Goal: Task Accomplishment & Management: Use online tool/utility

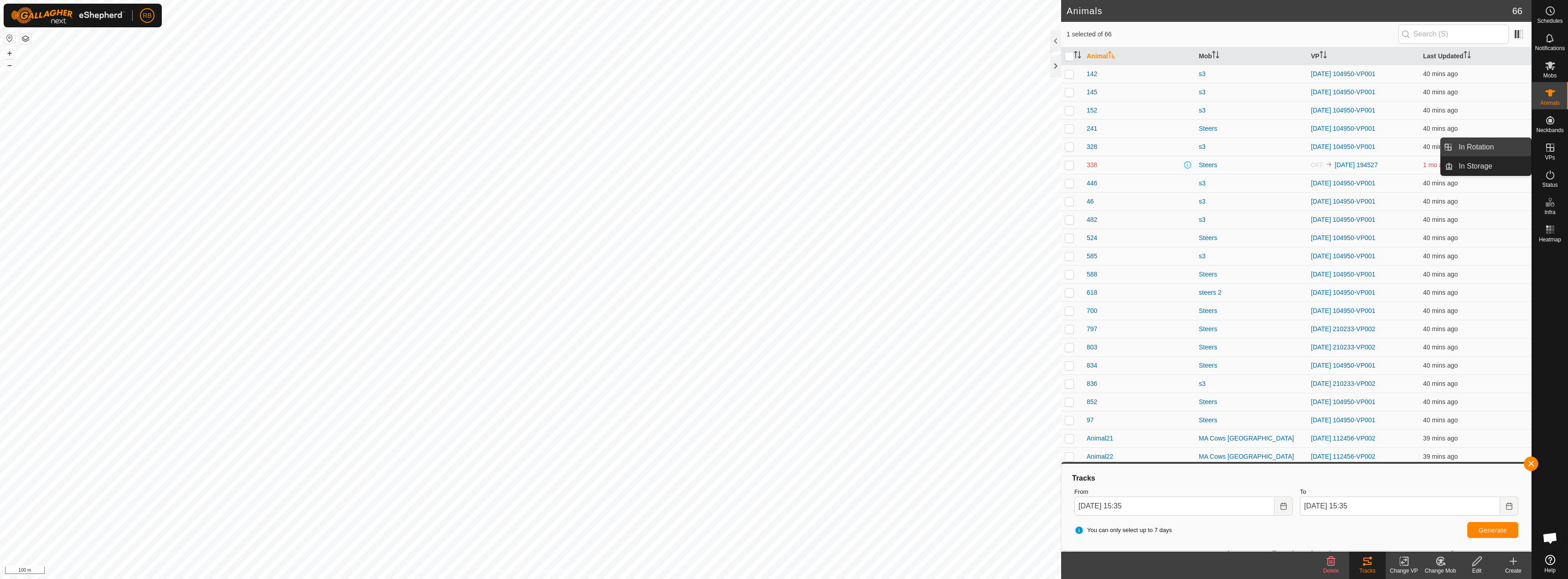
drag, startPoint x: 1528, startPoint y: 151, endPoint x: 1487, endPoint y: 151, distance: 41.0
click at [1488, 151] on link "In Rotation" at bounding box center [1492, 147] width 78 height 18
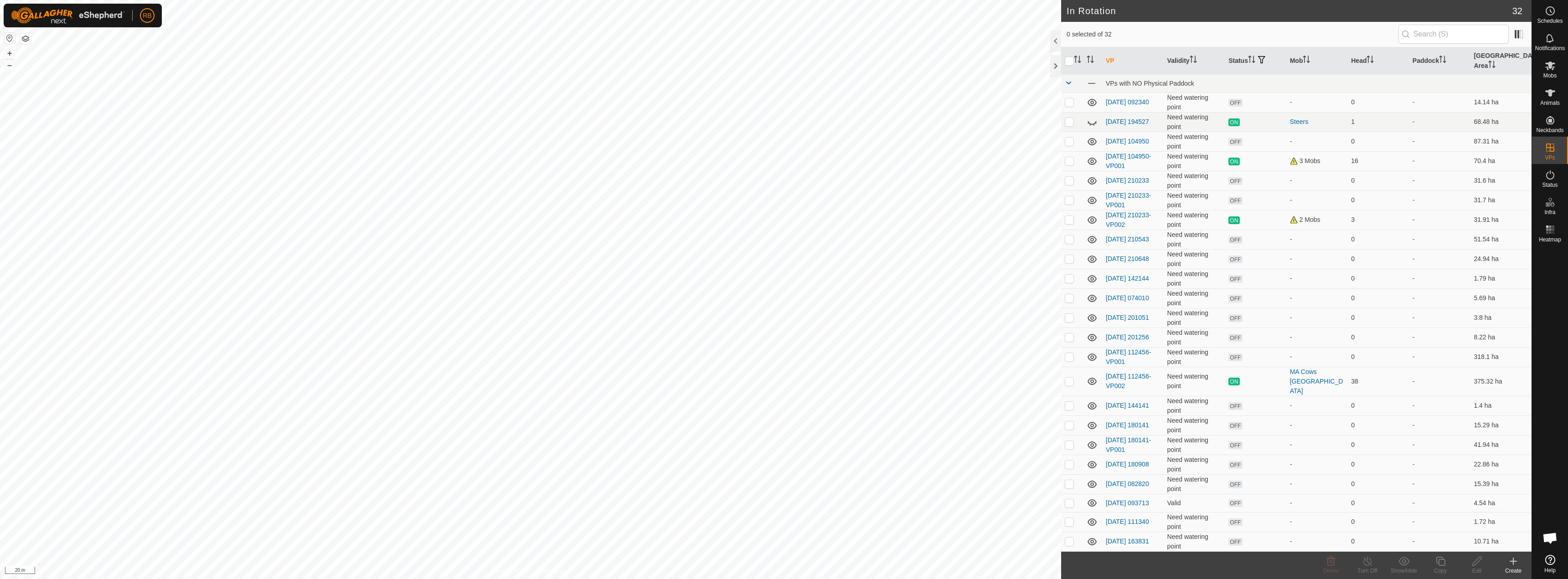
click at [1514, 565] on icon at bounding box center [1513, 561] width 11 height 11
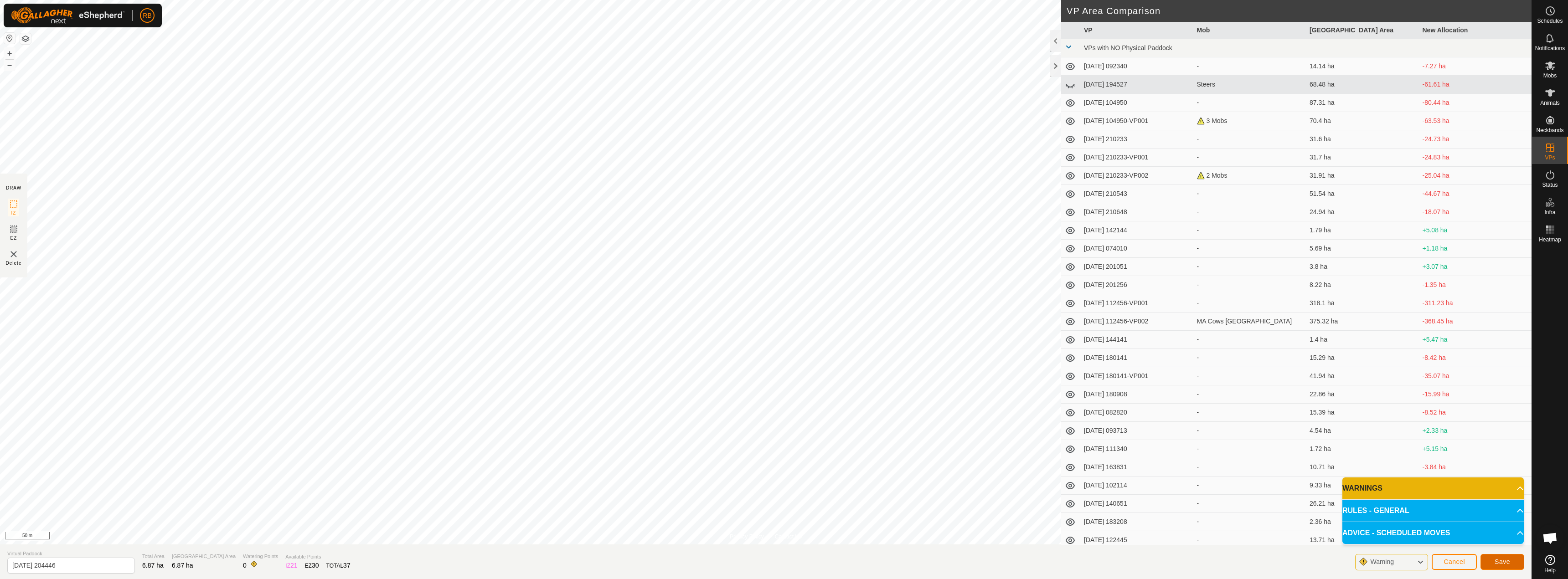
click at [1511, 560] on button "Save" at bounding box center [1502, 562] width 44 height 16
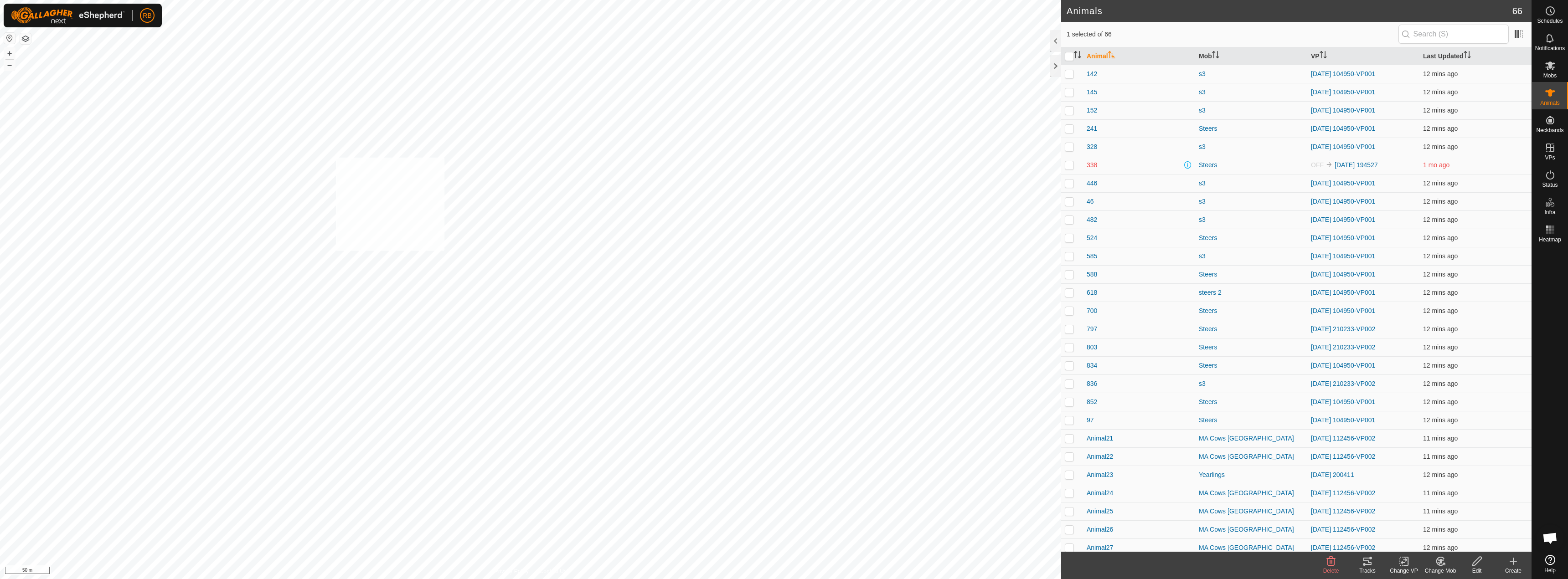
checkbox input "true"
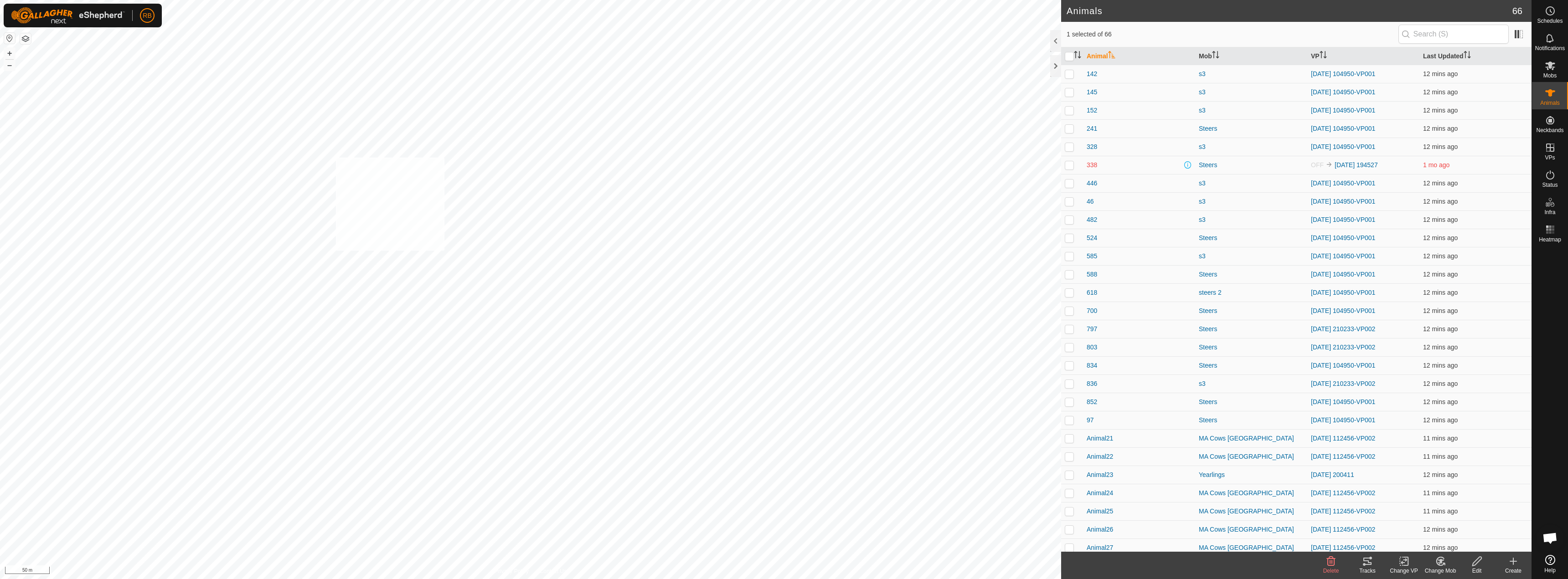
checkbox input "true"
click at [1396, 561] on change-vp-svg-icon at bounding box center [1404, 561] width 37 height 11
click at [1437, 522] on link "Choose VP..." at bounding box center [1431, 522] width 90 height 18
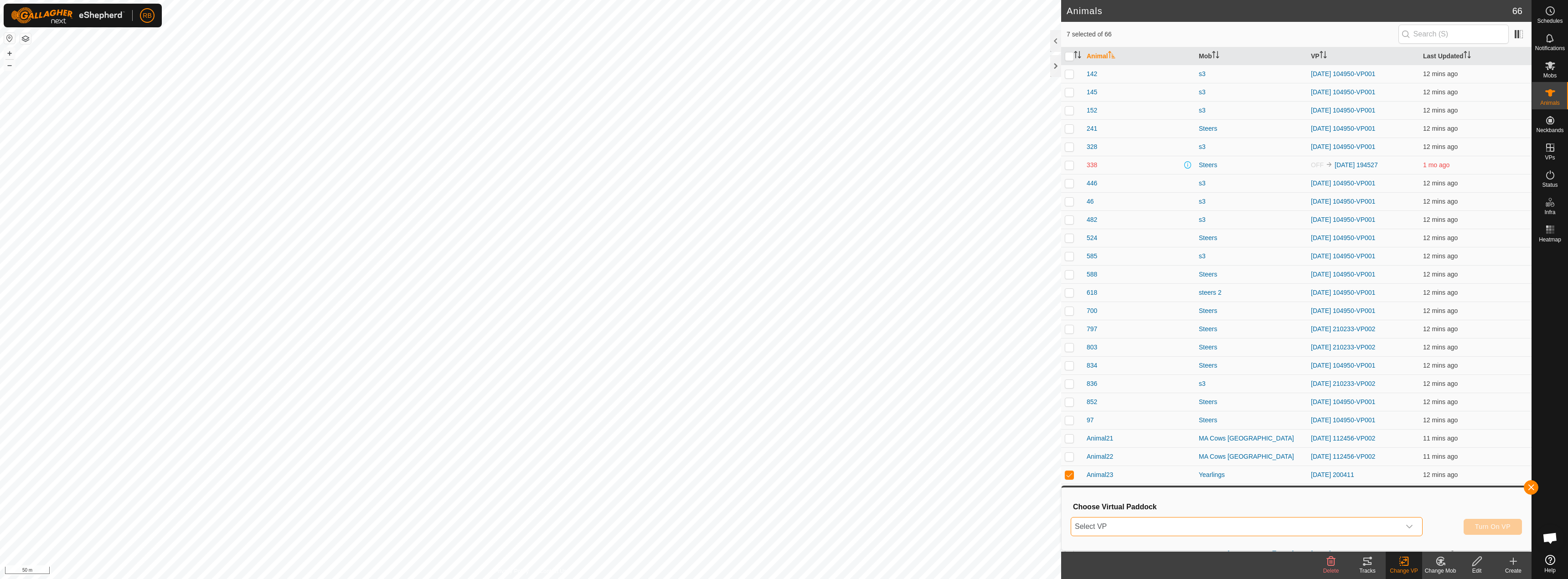
click at [1297, 530] on span "Select VP" at bounding box center [1236, 527] width 329 height 18
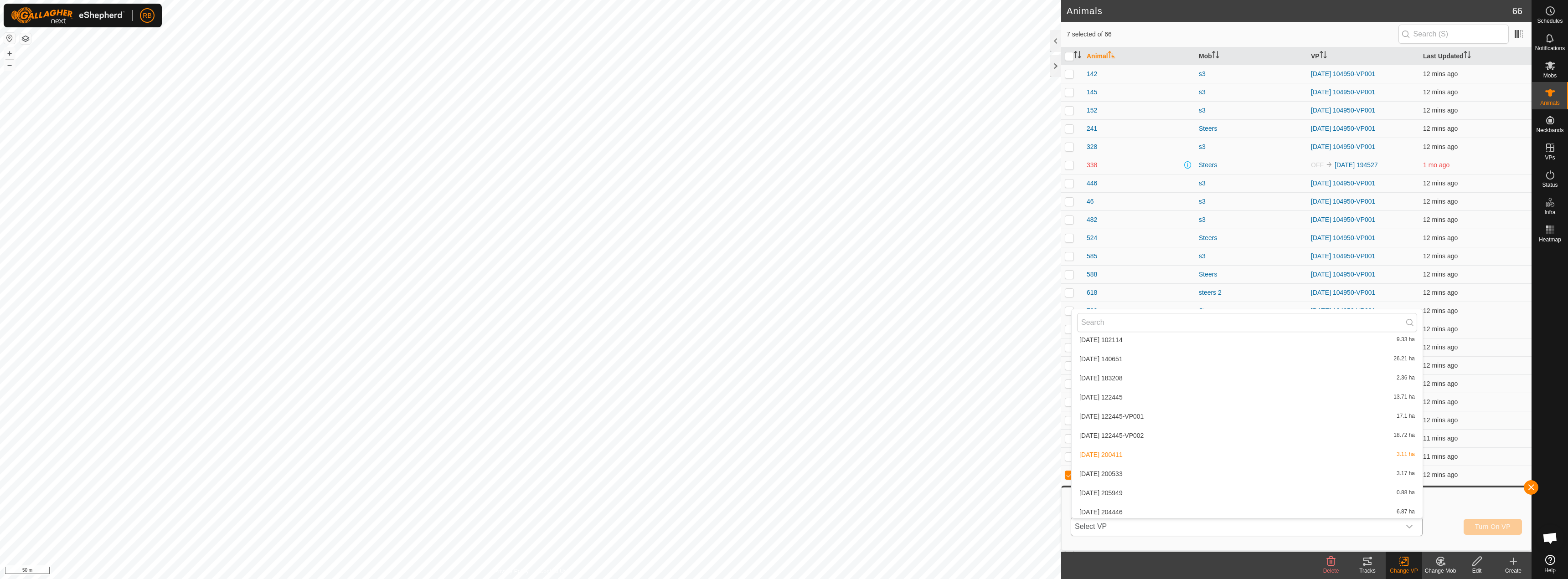
scroll to position [469, 0]
click at [1119, 510] on li "[DATE] 204446 6.87 ha" at bounding box center [1247, 508] width 351 height 18
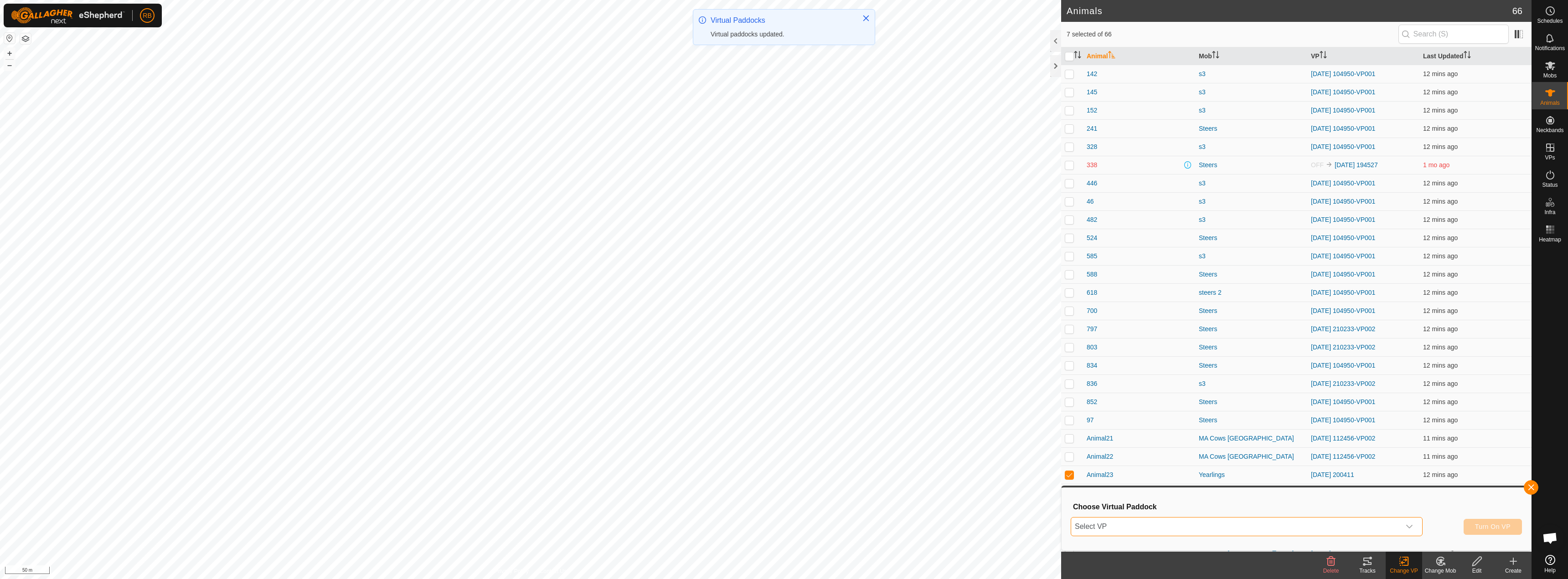
click at [1243, 530] on span "Select VP" at bounding box center [1236, 527] width 329 height 18
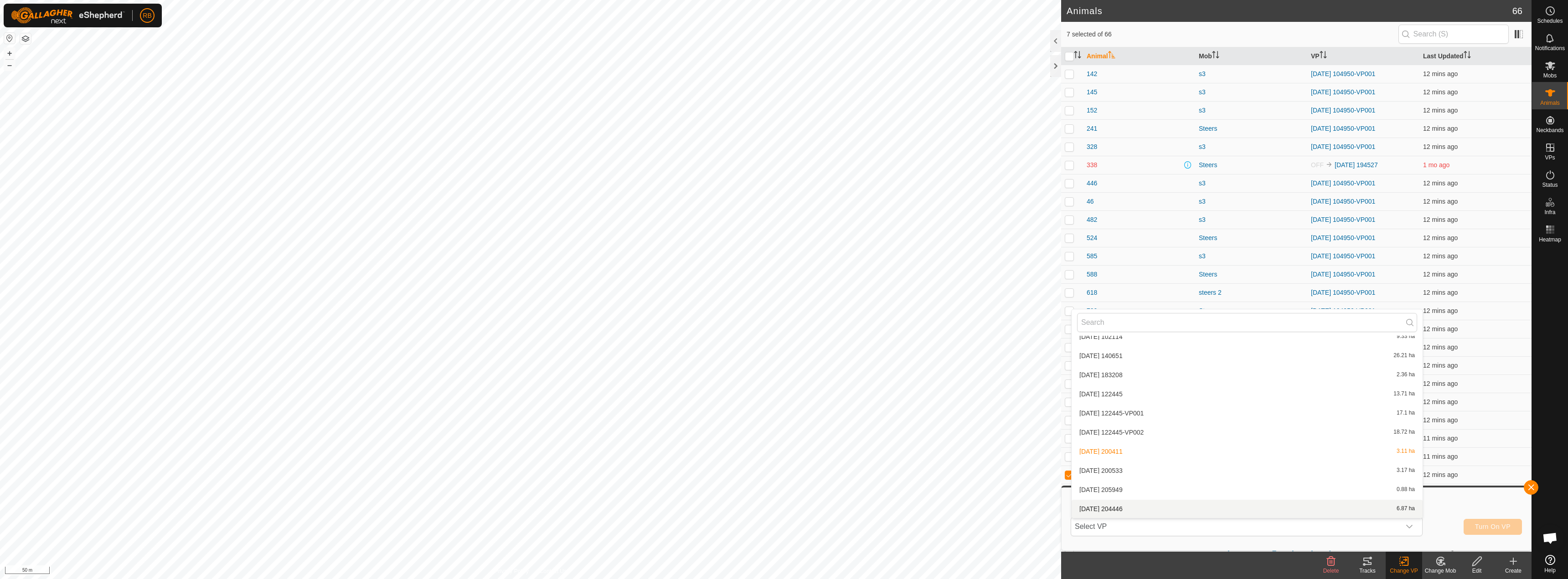
click at [1102, 509] on li "[DATE] 204446 6.87 ha" at bounding box center [1247, 508] width 351 height 18
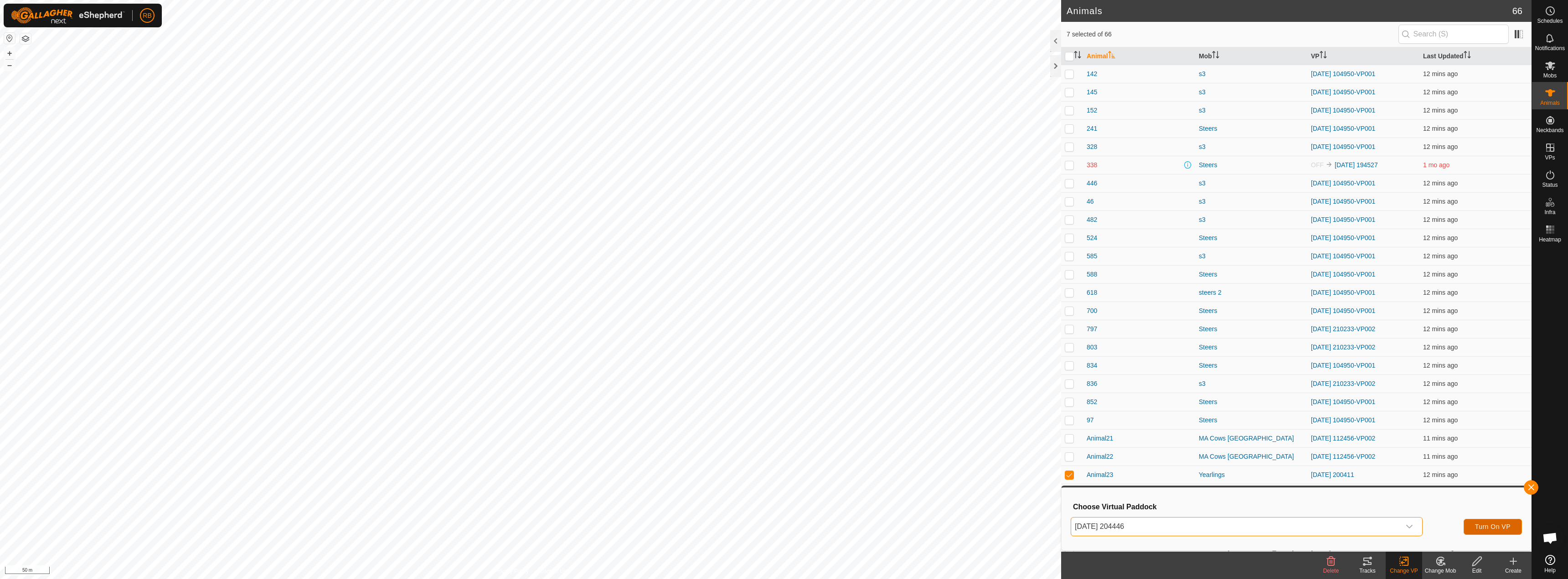
click at [1503, 531] on button "Turn On VP" at bounding box center [1493, 527] width 58 height 16
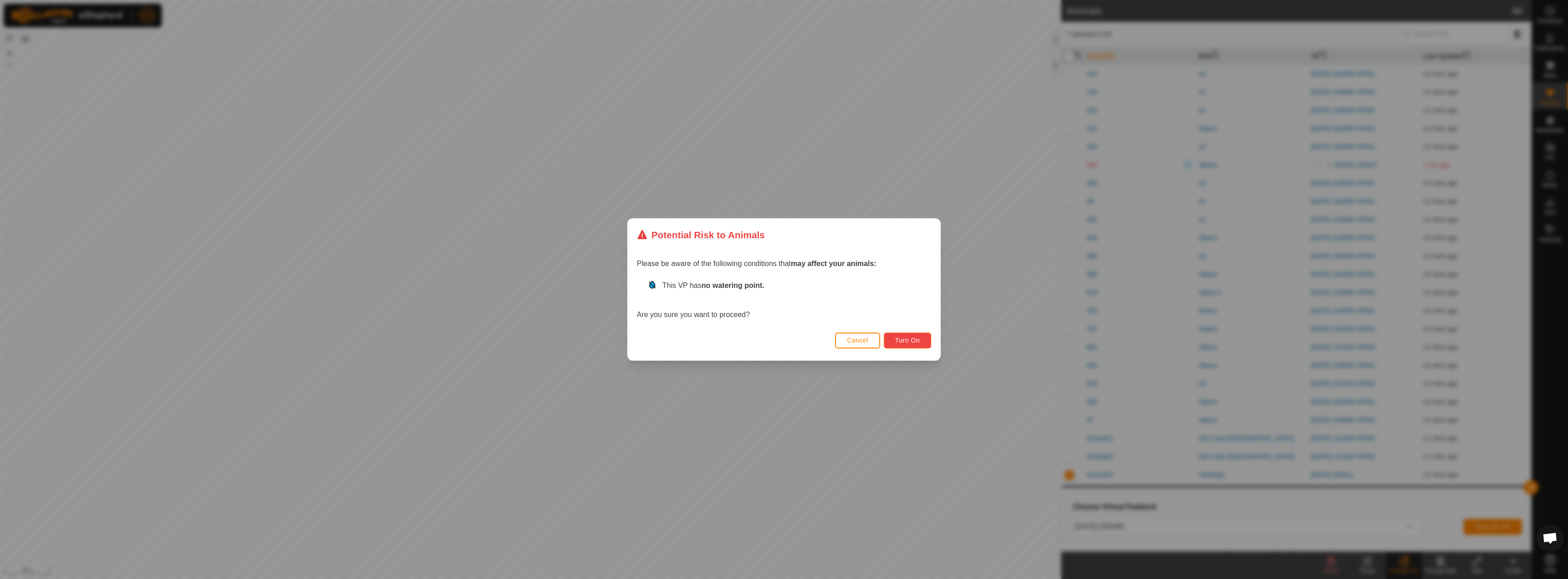
click at [917, 343] on span "Turn On" at bounding box center [908, 340] width 24 height 7
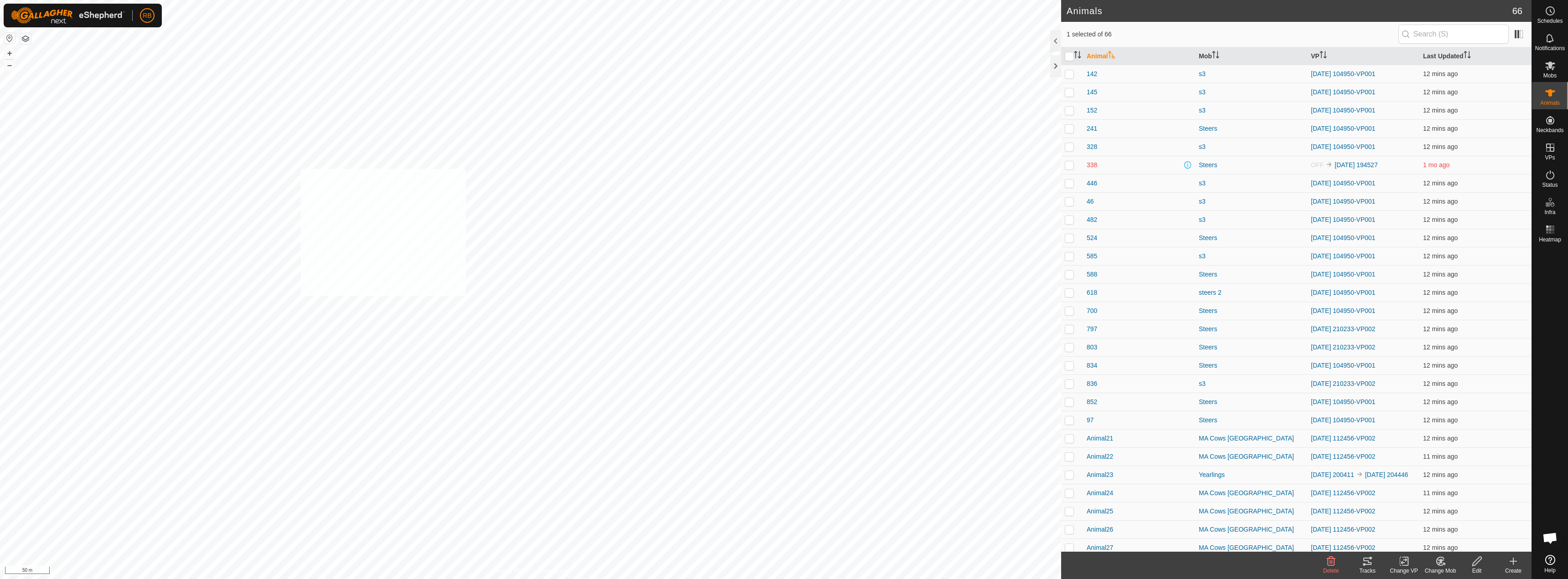
checkbox input "true"
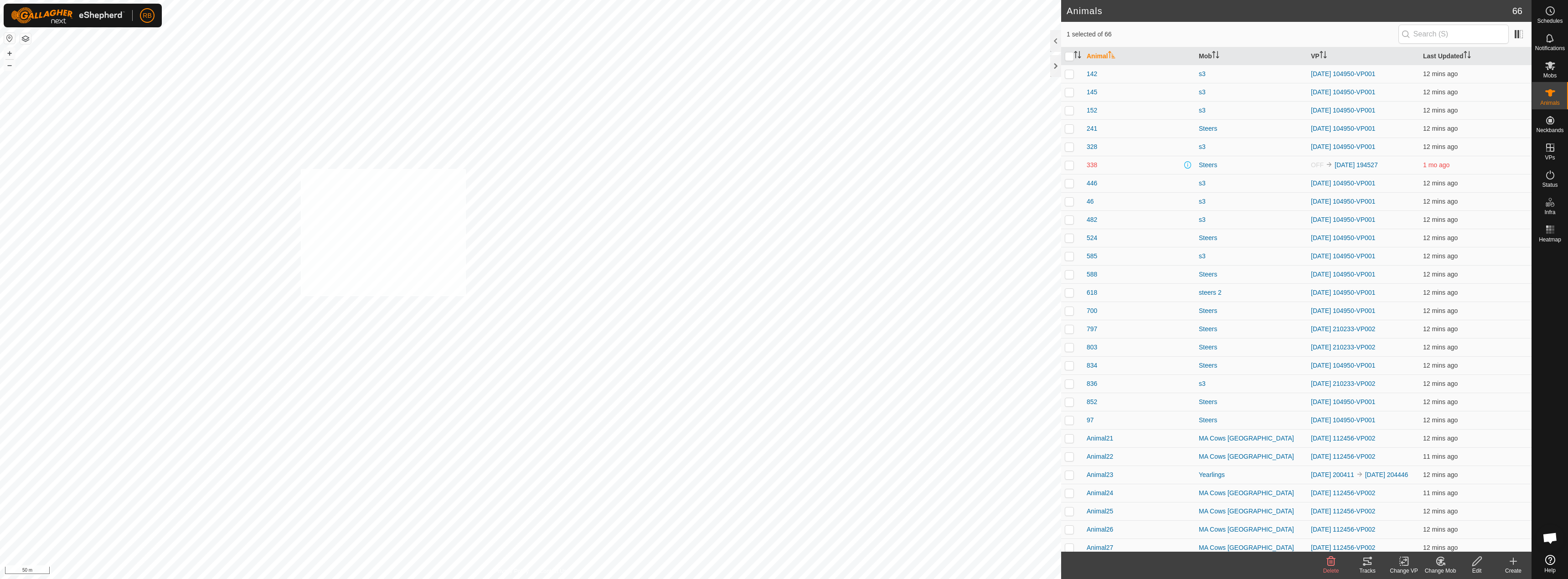
checkbox input "true"
click at [1363, 565] on icon at bounding box center [1368, 561] width 11 height 11
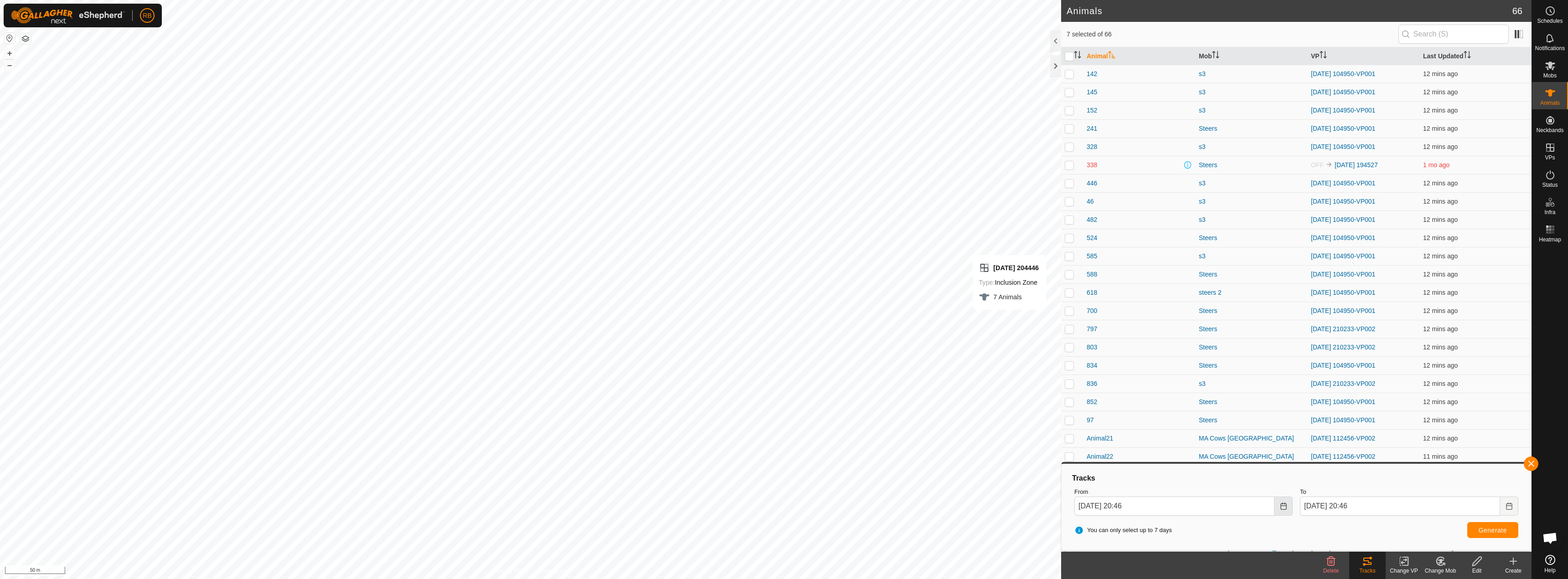
click at [1286, 508] on icon "Choose Date" at bounding box center [1283, 506] width 6 height 7
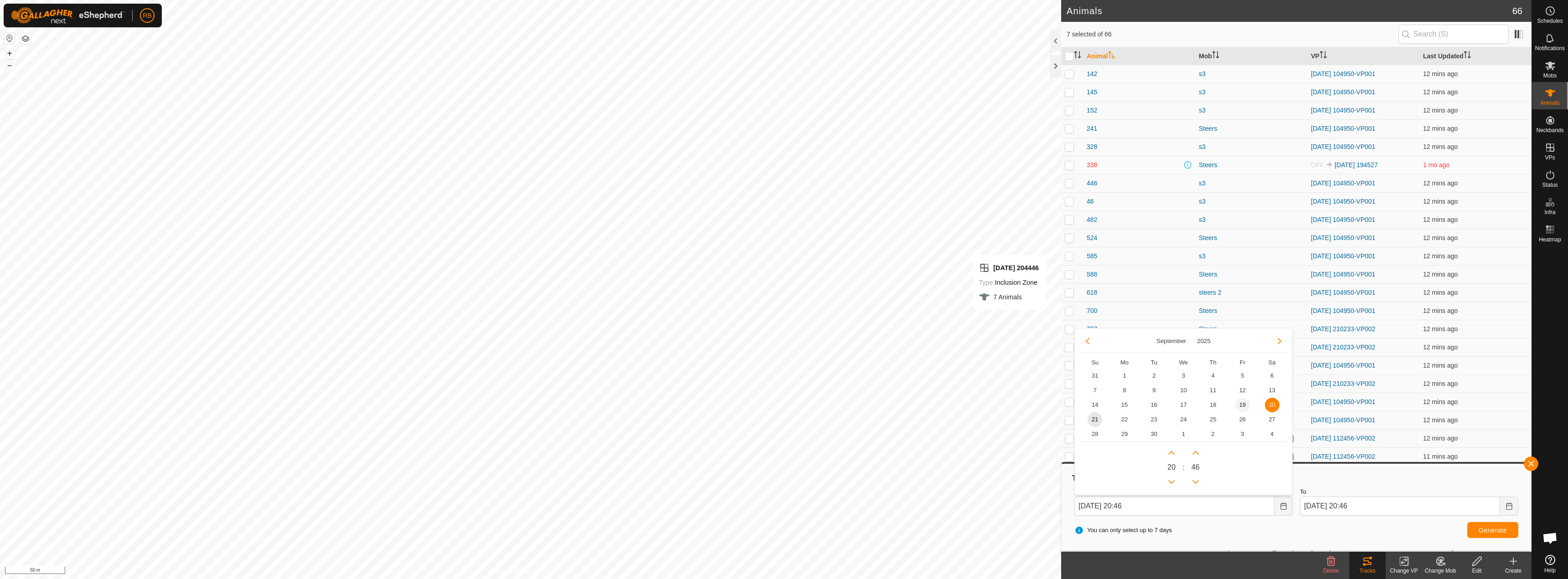
click at [1239, 405] on span "19" at bounding box center [1242, 405] width 15 height 15
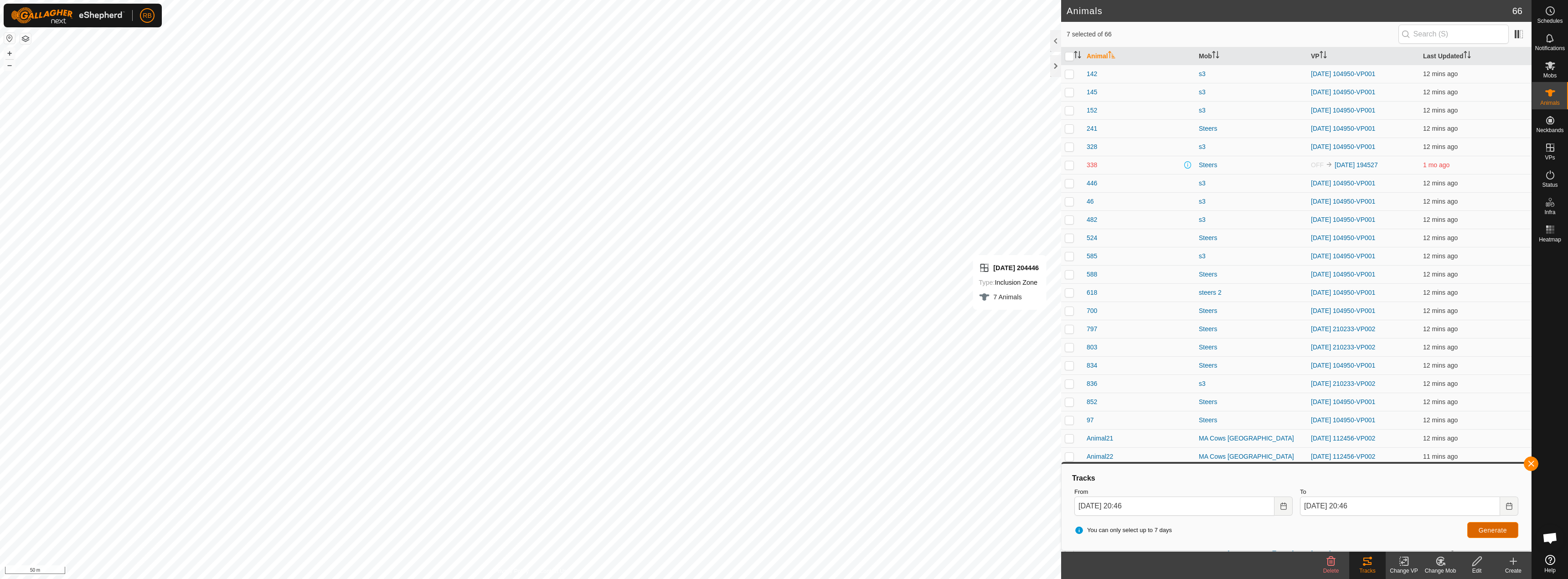
click at [1495, 532] on span "Generate" at bounding box center [1493, 530] width 28 height 7
click at [1273, 504] on input "[DATE] 20:46" at bounding box center [1174, 505] width 200 height 19
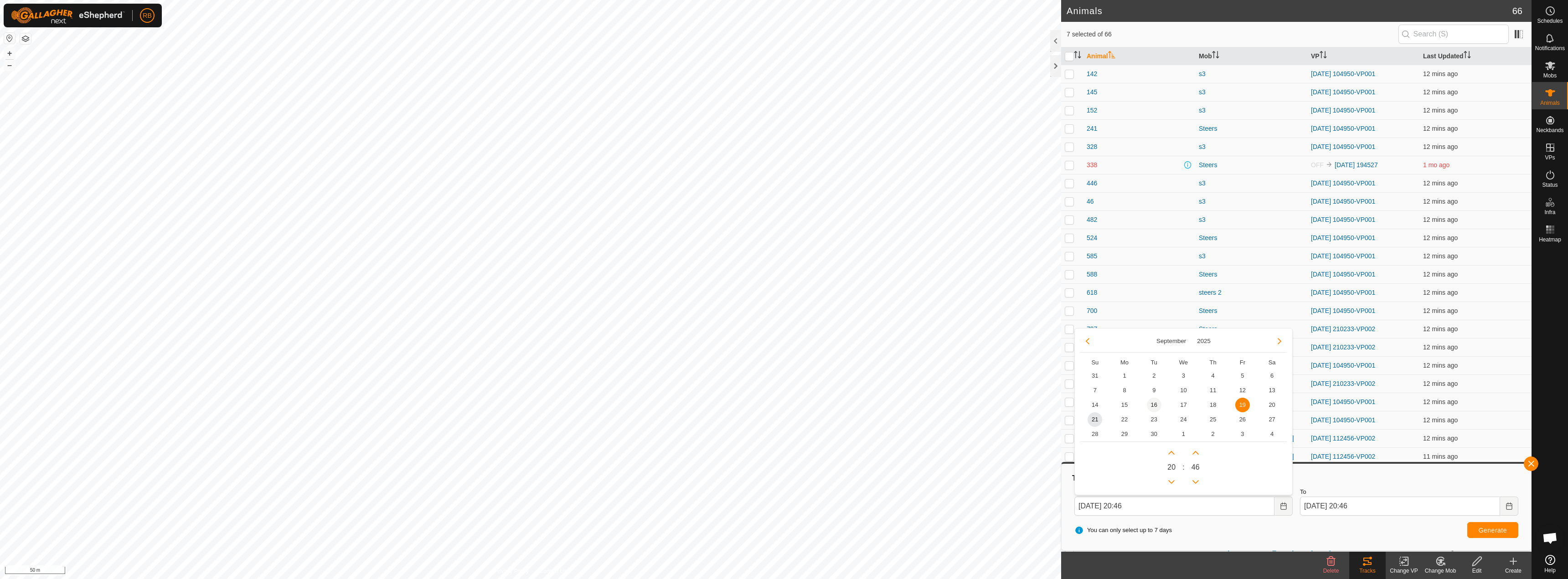
click at [1157, 404] on span "16" at bounding box center [1154, 405] width 15 height 15
type input "[DATE] 20:46"
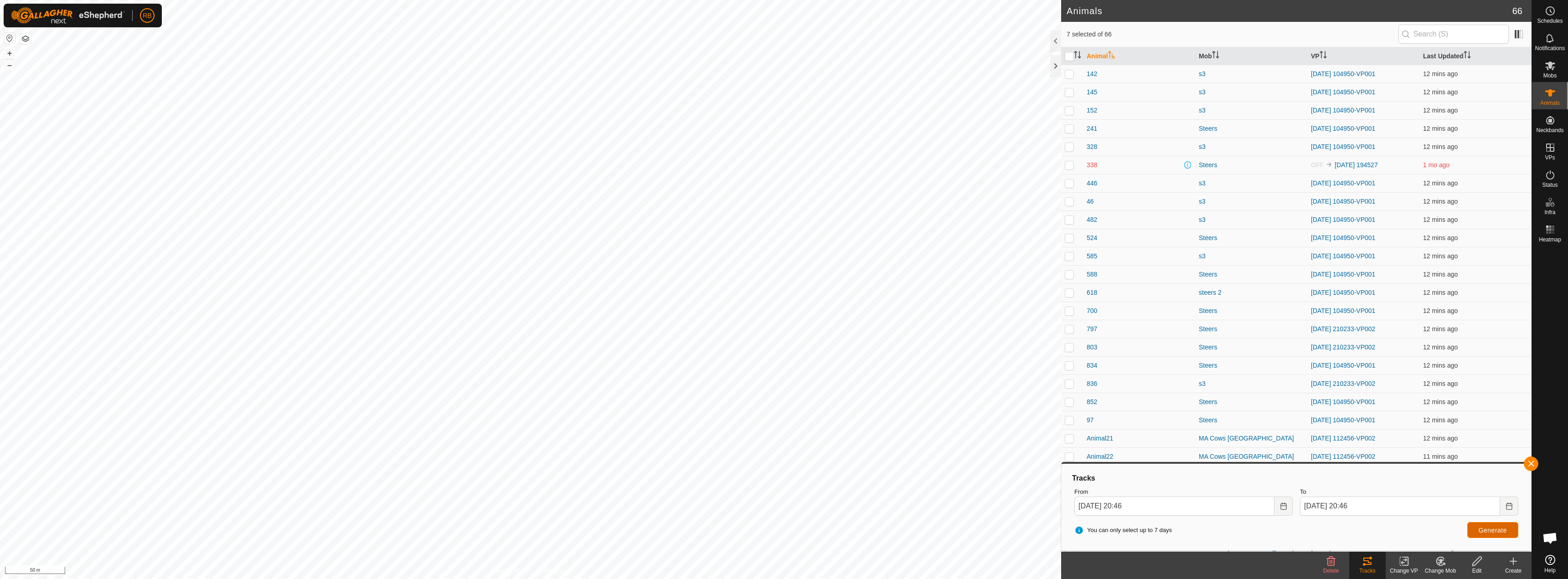
click at [1491, 524] on button "Generate" at bounding box center [1493, 530] width 51 height 16
checkbox input "false"
checkbox input "true"
checkbox input "false"
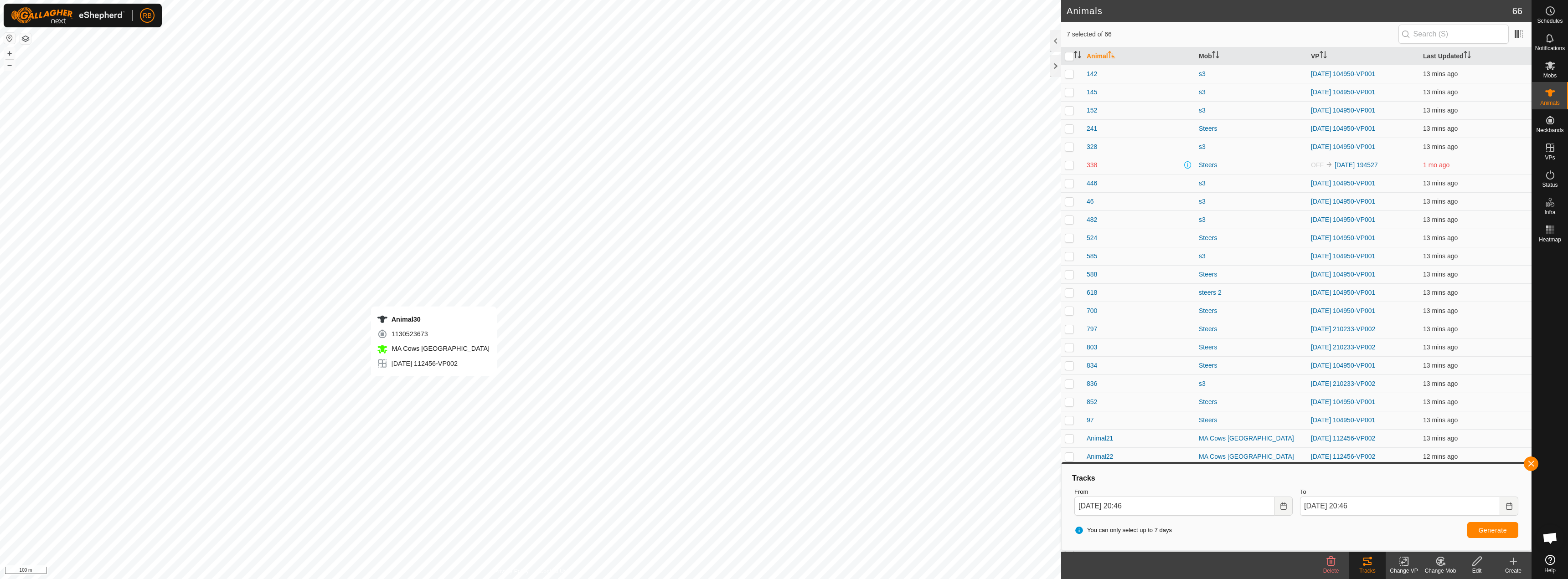
checkbox input "false"
click at [1529, 465] on button "button" at bounding box center [1531, 463] width 15 height 15
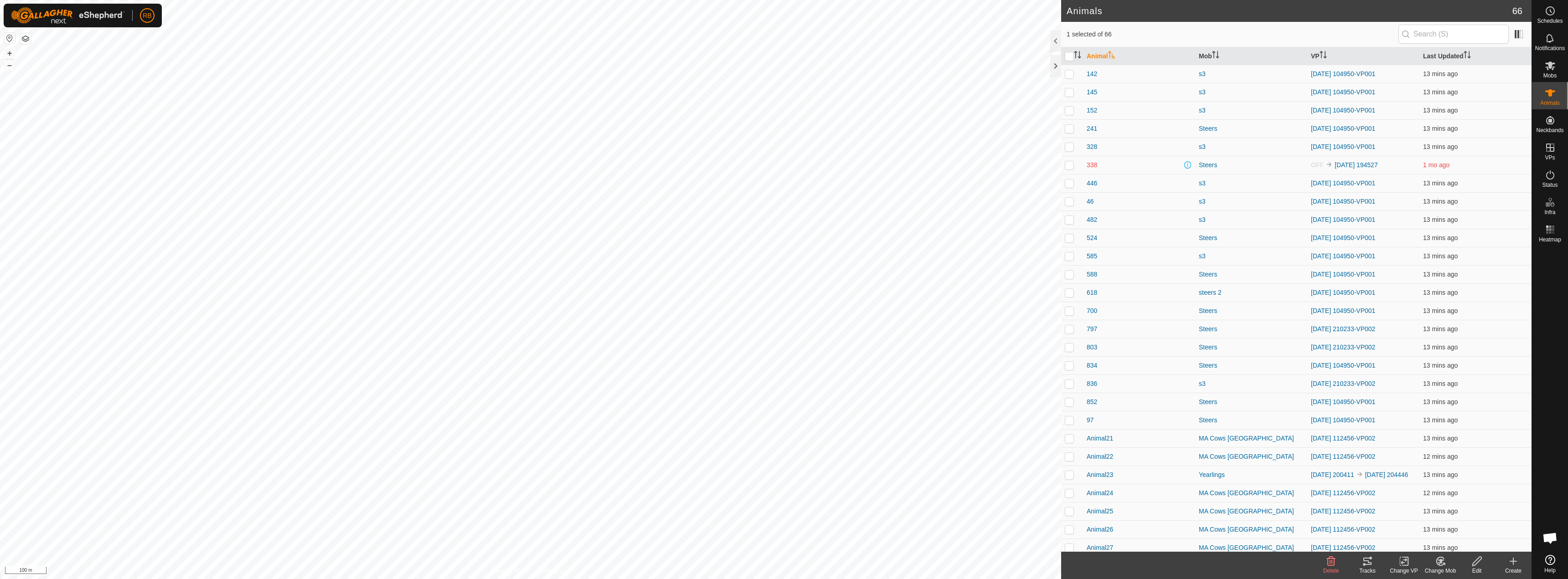
click at [1348, 560] on delete-svg-icon at bounding box center [1331, 561] width 37 height 11
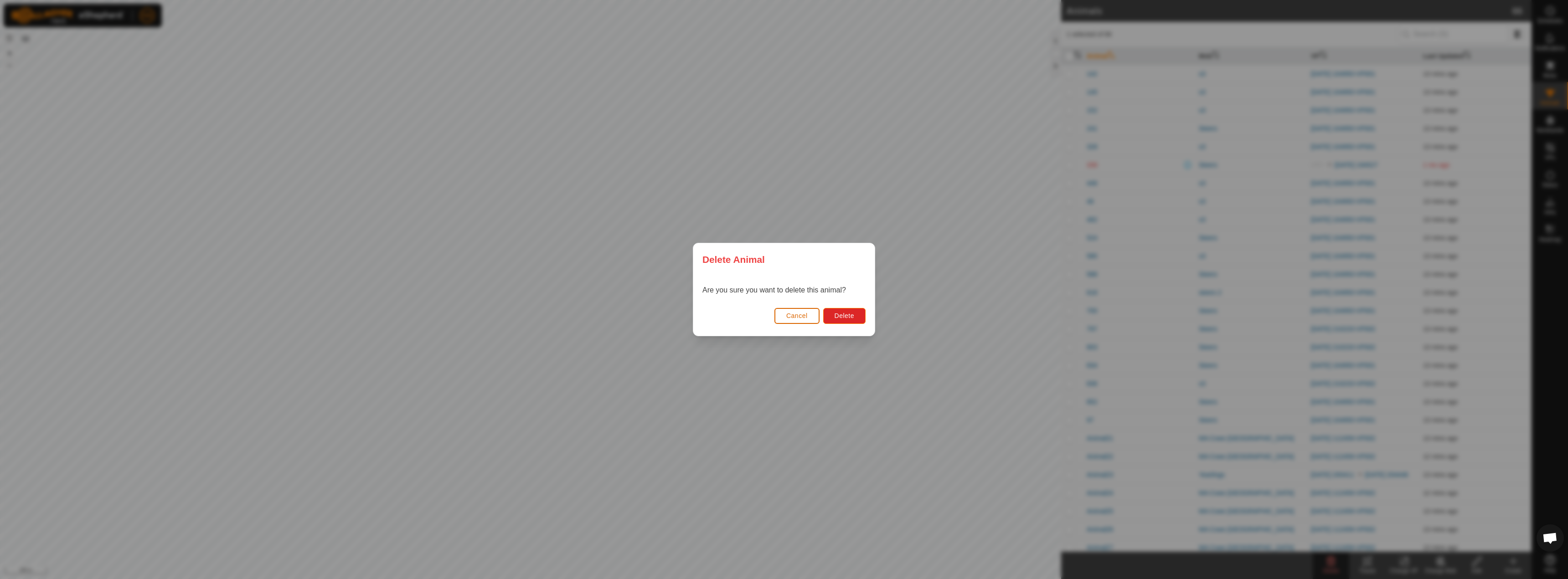
click at [788, 311] on button "Cancel" at bounding box center [797, 316] width 45 height 16
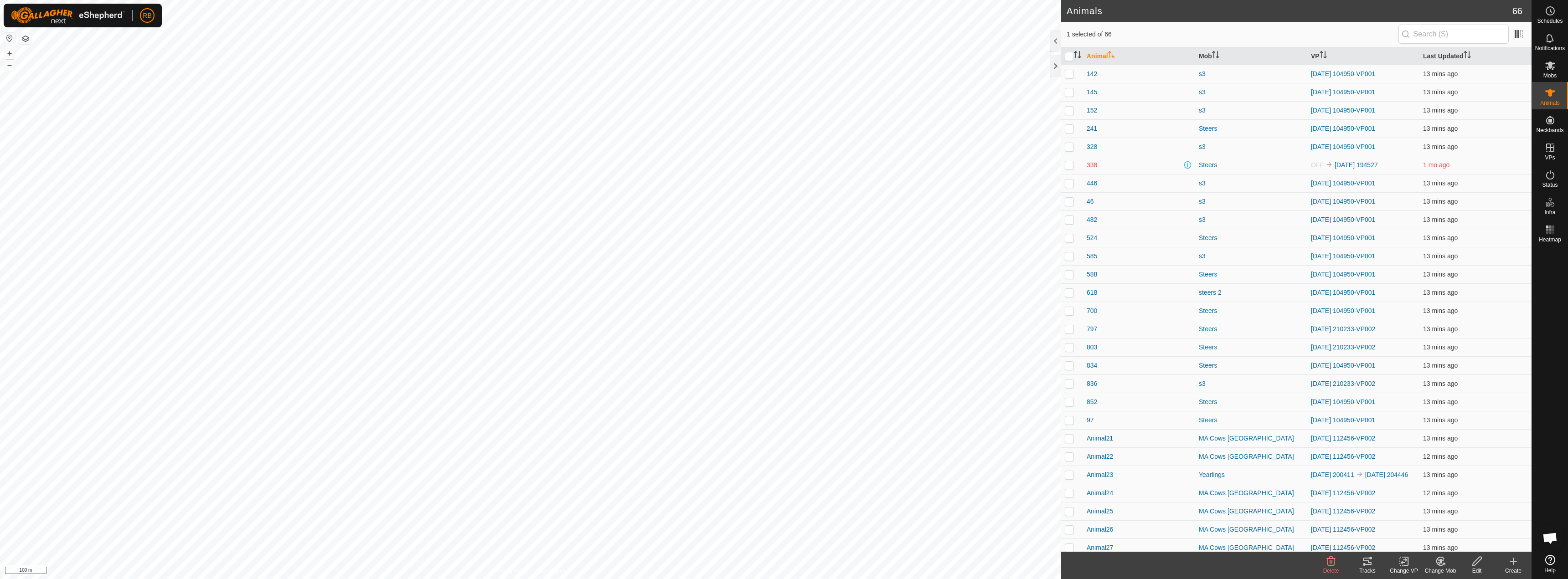
click at [1365, 567] on div "Tracks" at bounding box center [1368, 570] width 37 height 8
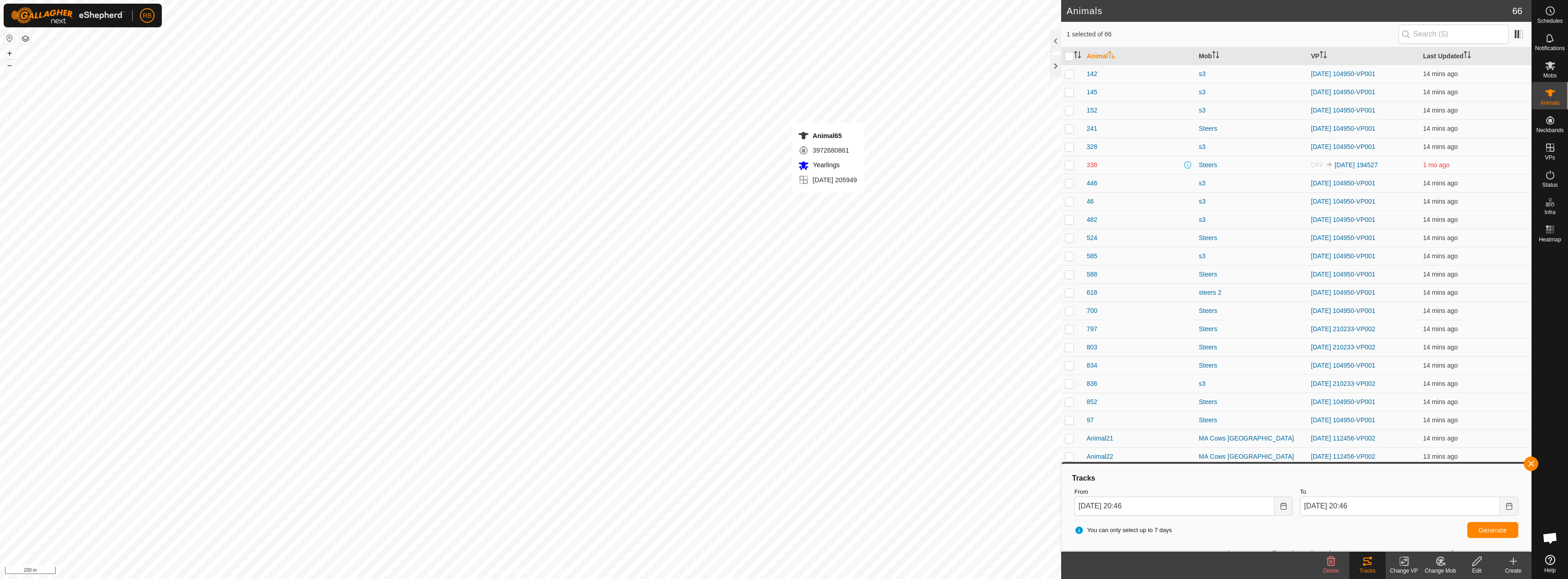
checkbox input "false"
checkbox input "true"
click at [1533, 467] on button "button" at bounding box center [1531, 463] width 15 height 15
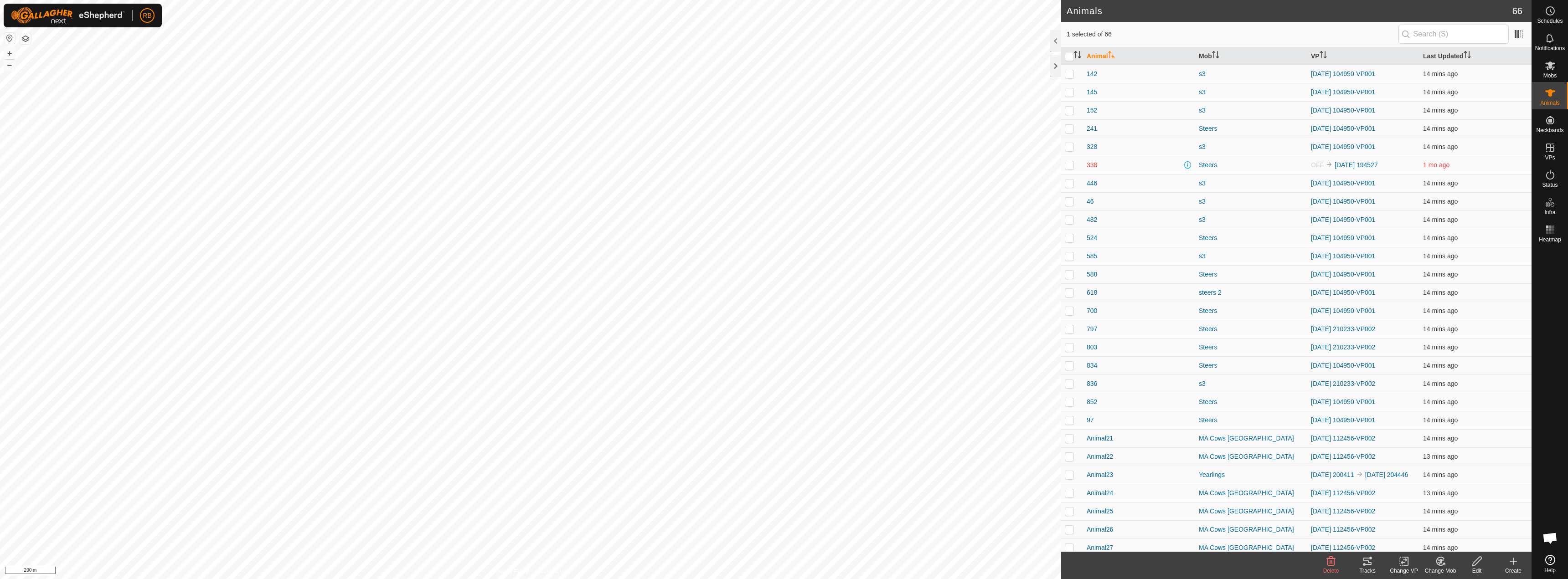
click at [1371, 567] on div "Tracks" at bounding box center [1368, 570] width 37 height 8
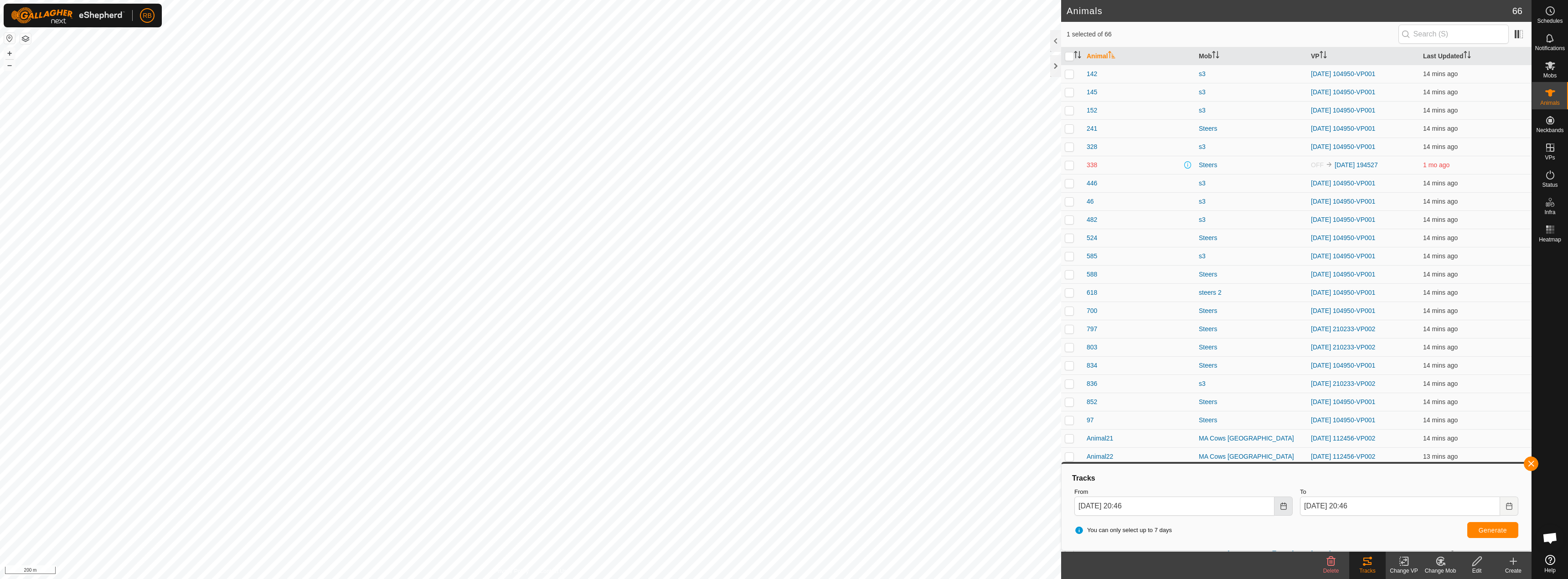
click at [1278, 505] on button "Choose Date" at bounding box center [1284, 505] width 18 height 19
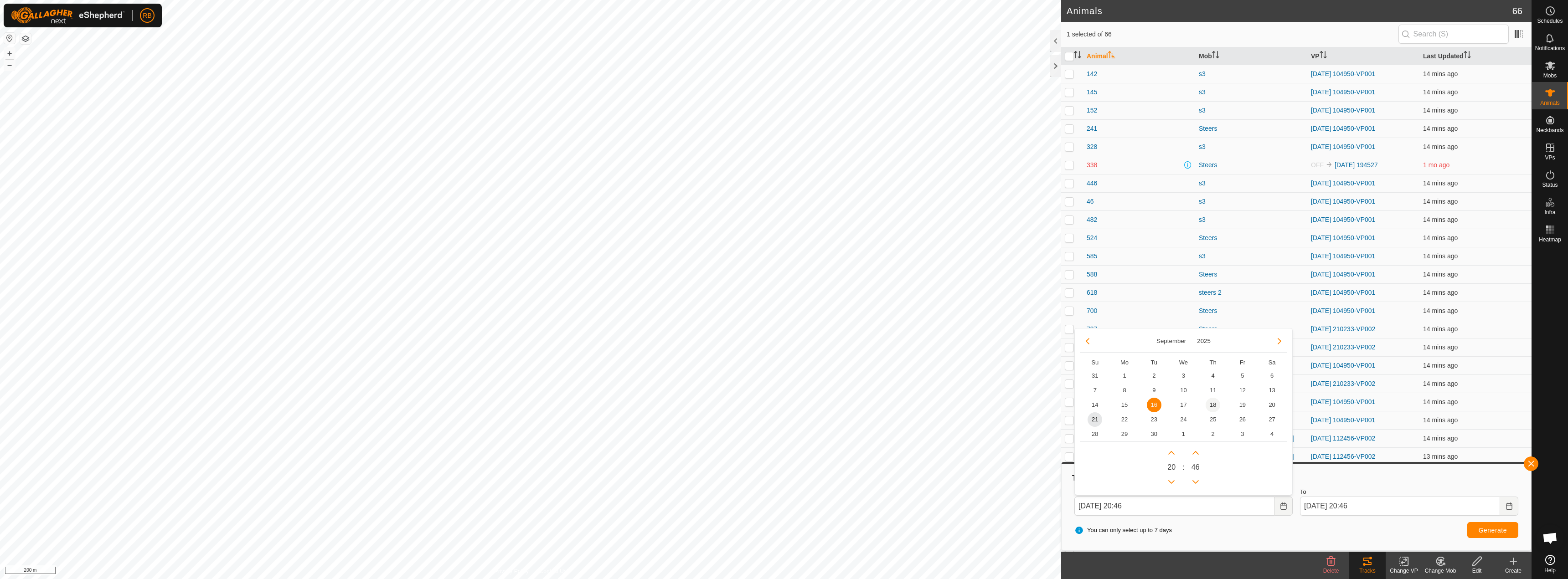
click at [1212, 403] on span "18" at bounding box center [1213, 405] width 15 height 15
type input "[DATE] 20:46"
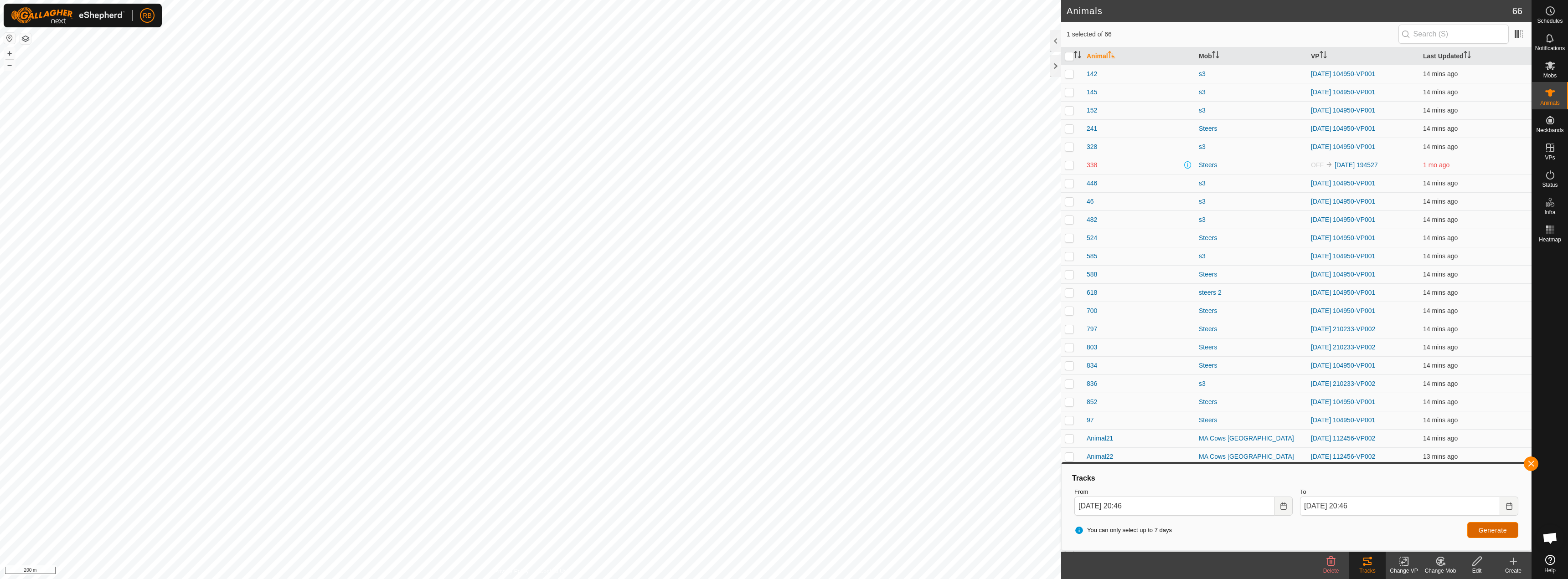
click at [1500, 532] on span "Generate" at bounding box center [1493, 530] width 28 height 7
click at [1535, 466] on button "button" at bounding box center [1531, 463] width 15 height 15
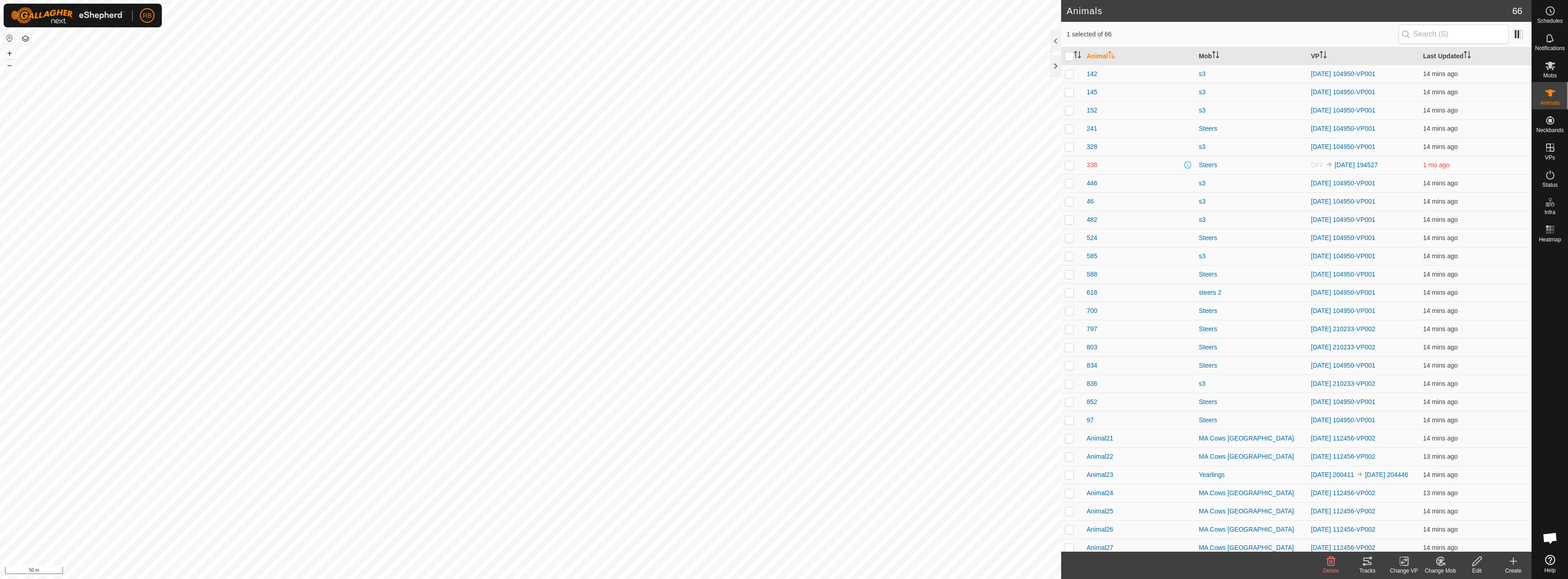
click at [1359, 563] on tracks-svg-icon at bounding box center [1368, 561] width 37 height 11
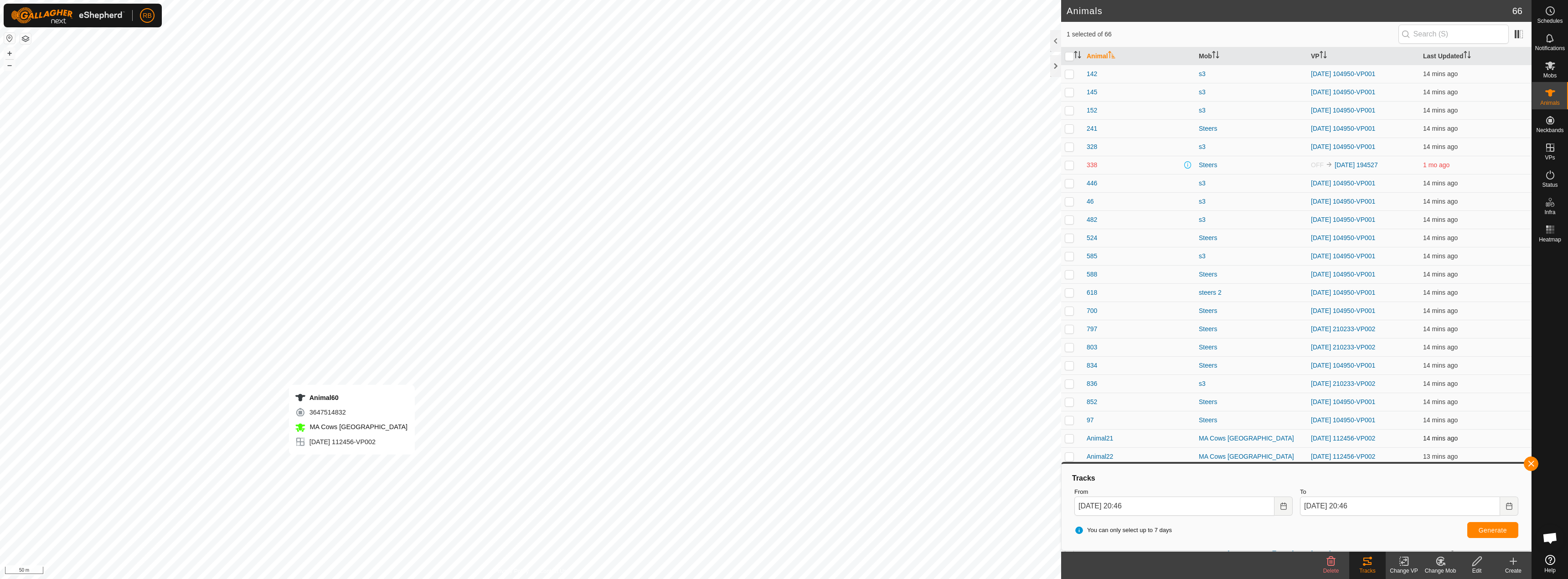
checkbox input "true"
checkbox input "false"
checkbox input "true"
click at [1536, 463] on button "button" at bounding box center [1531, 463] width 15 height 15
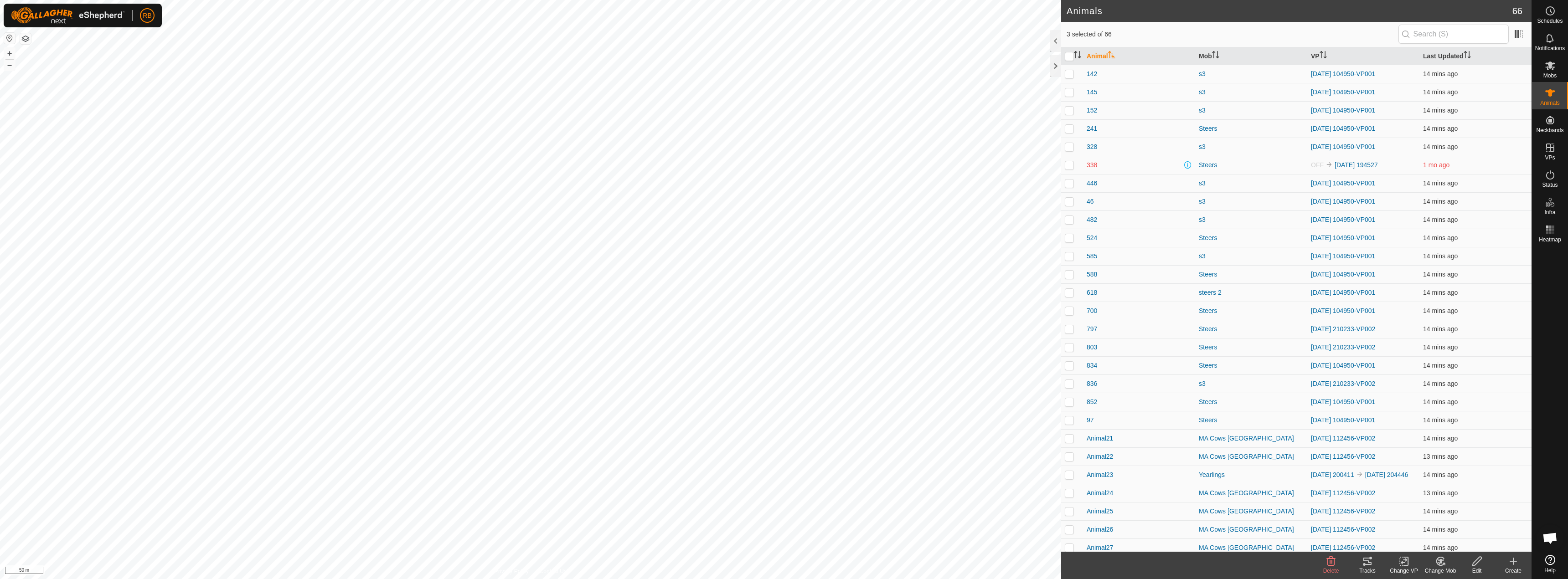
click at [1359, 565] on tracks-svg-icon at bounding box center [1368, 561] width 37 height 11
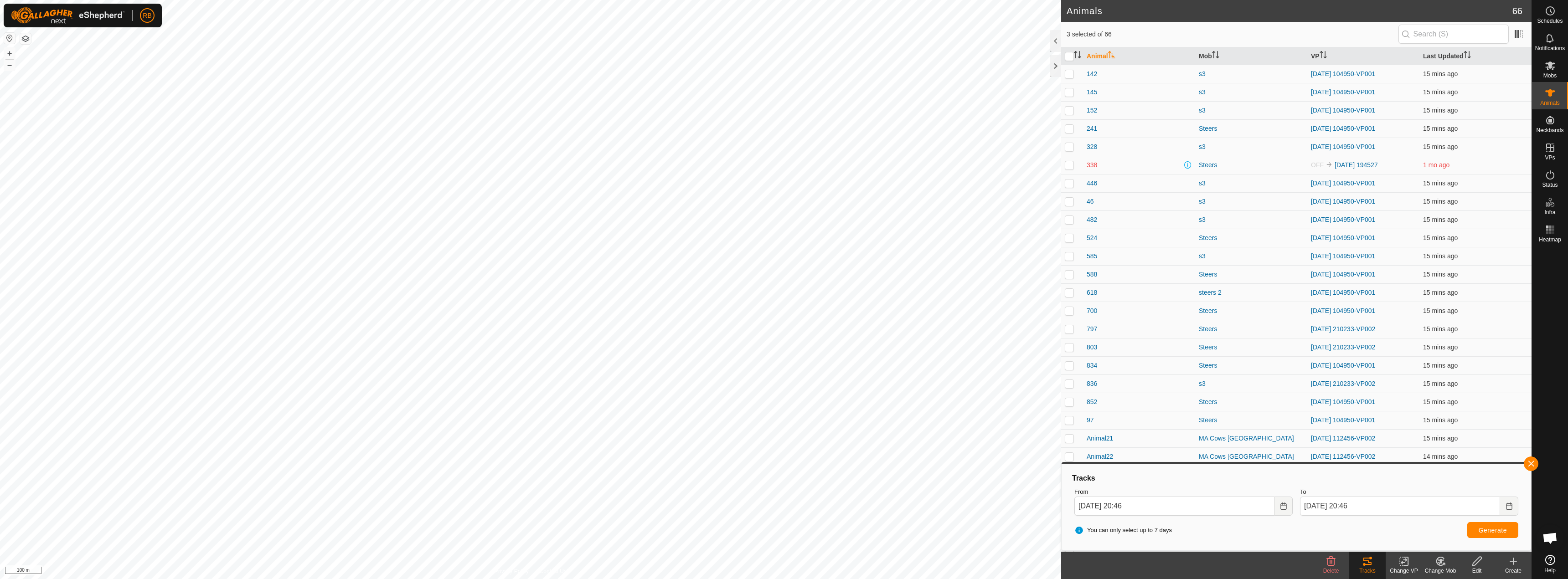
checkbox input "true"
checkbox input "false"
checkbox input "true"
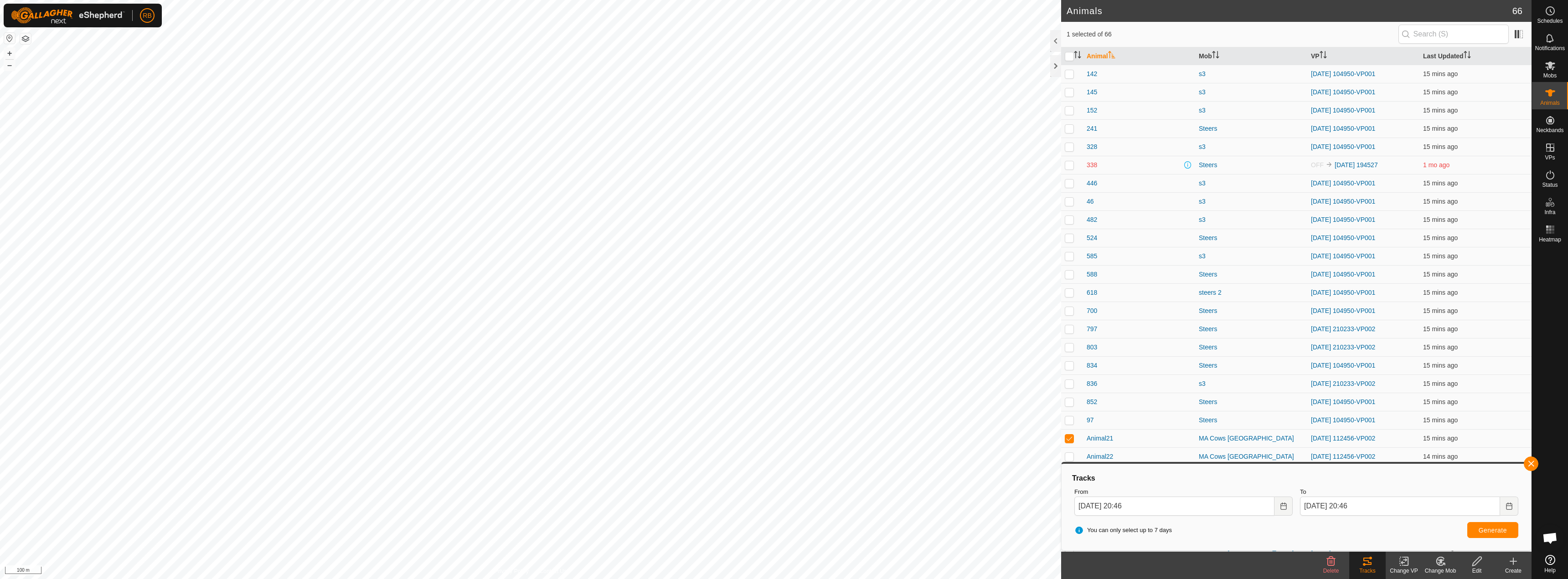
checkbox input "true"
click at [1531, 468] on button "button" at bounding box center [1531, 463] width 15 height 15
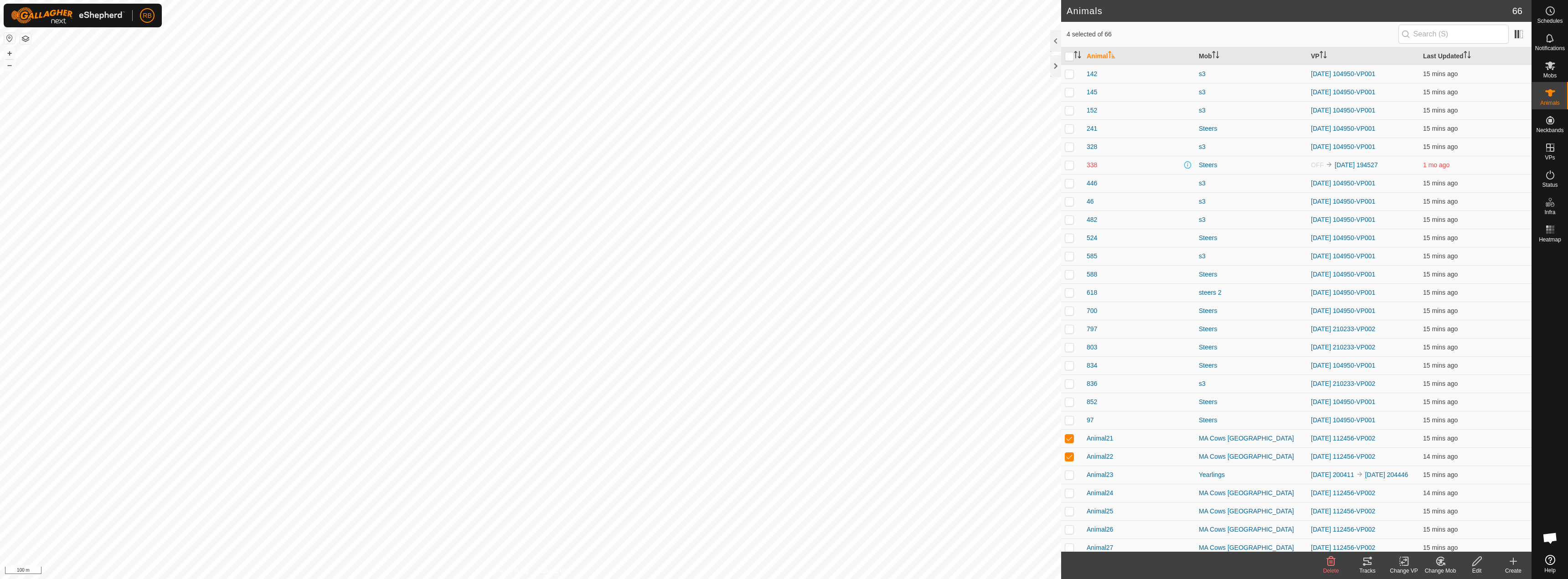
click at [1373, 573] on div "Tracks" at bounding box center [1368, 570] width 37 height 8
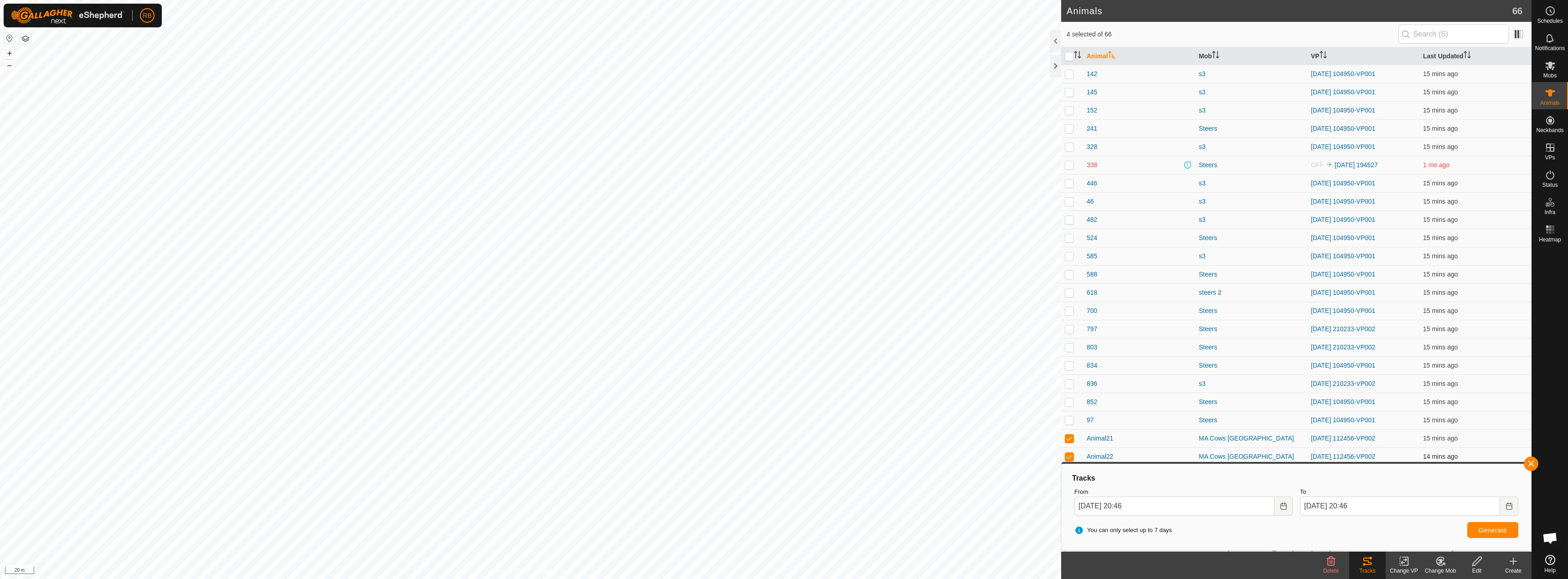
click at [1070, 457] on p-checkbox at bounding box center [1069, 456] width 9 height 7
checkbox input "false"
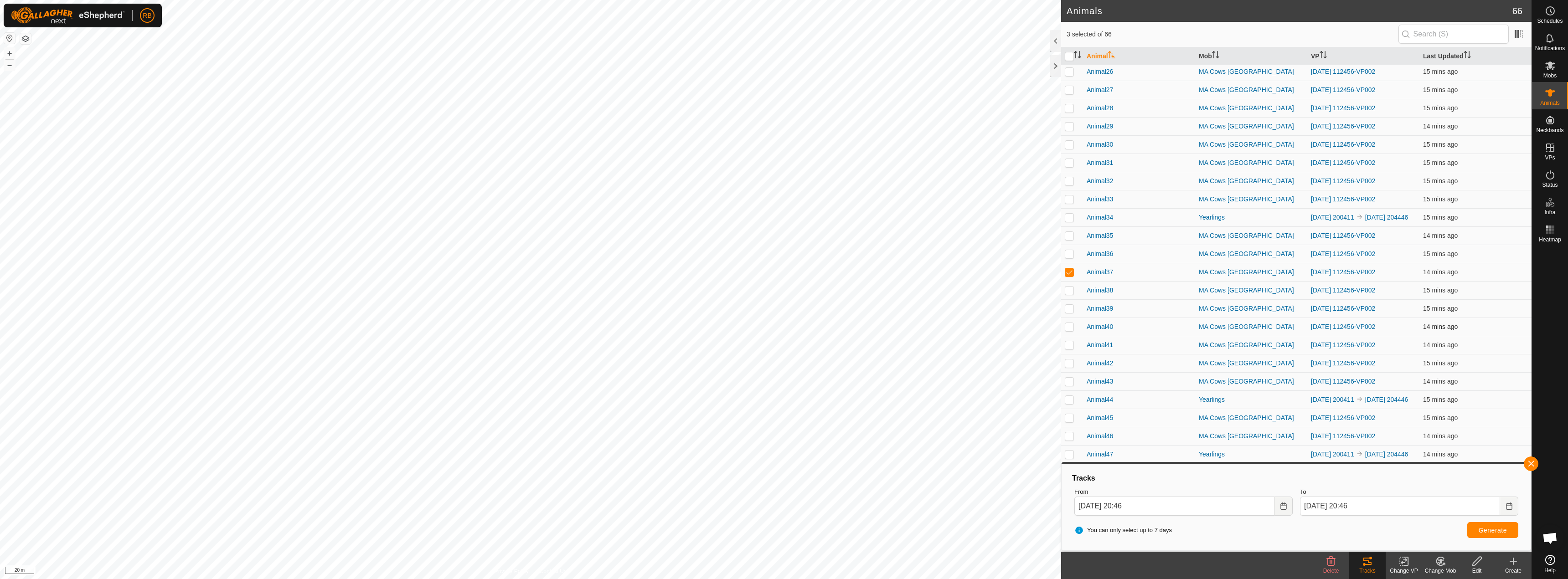
scroll to position [456, 0]
click at [1069, 278] on p-checkbox at bounding box center [1069, 274] width 9 height 7
checkbox input "false"
click at [1531, 460] on button "button" at bounding box center [1531, 463] width 15 height 15
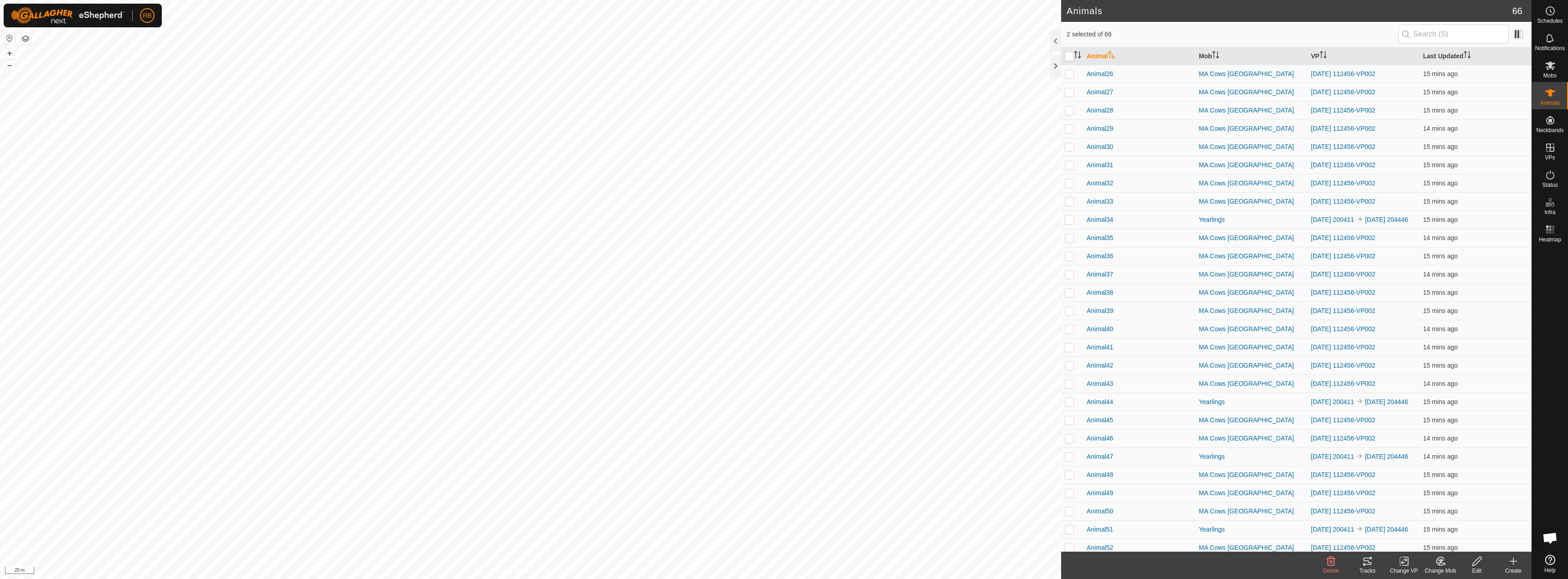
click at [1368, 566] on icon at bounding box center [1368, 561] width 11 height 11
